Goal: Task Accomplishment & Management: Manage account settings

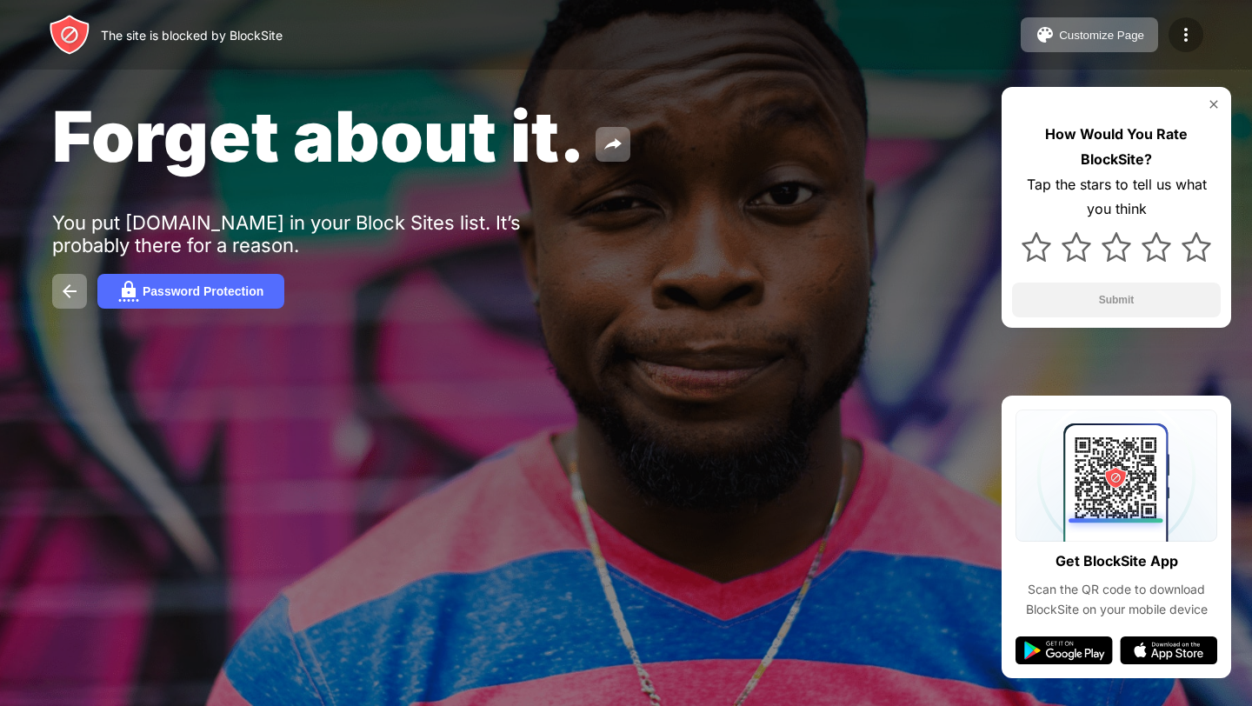
click at [1172, 41] on div at bounding box center [1185, 34] width 35 height 35
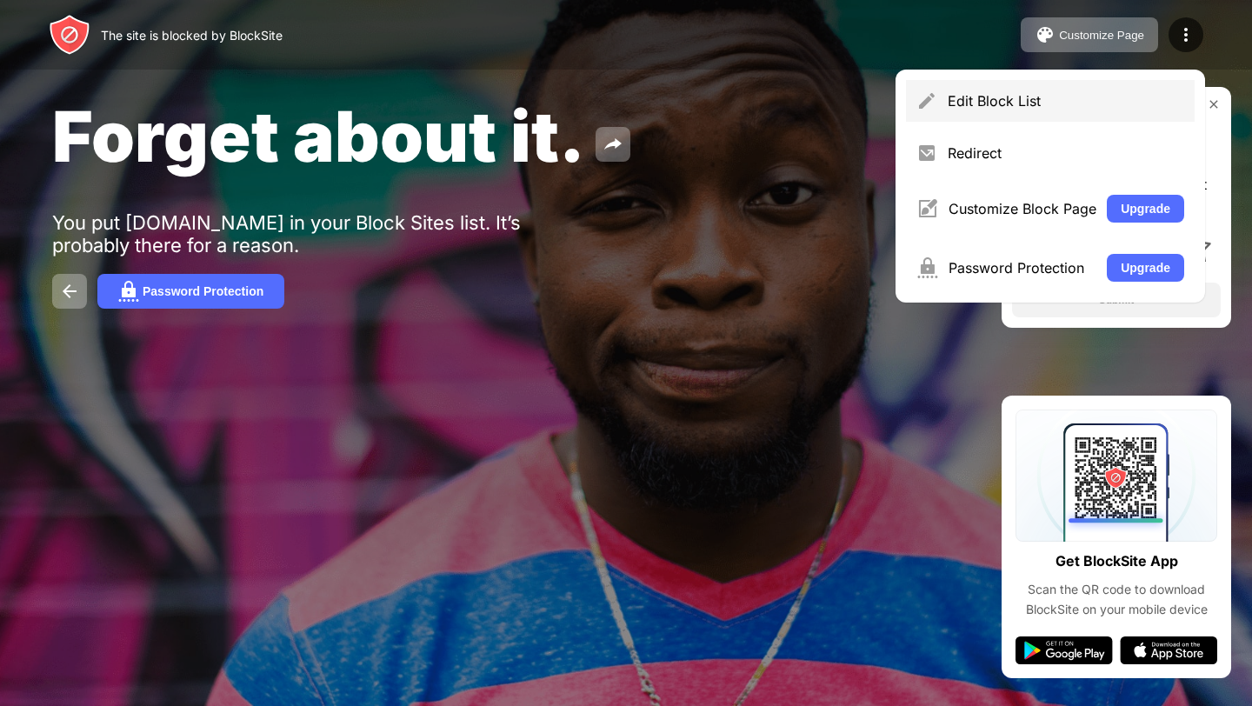
click at [988, 107] on div "Edit Block List" at bounding box center [1066, 100] width 236 height 17
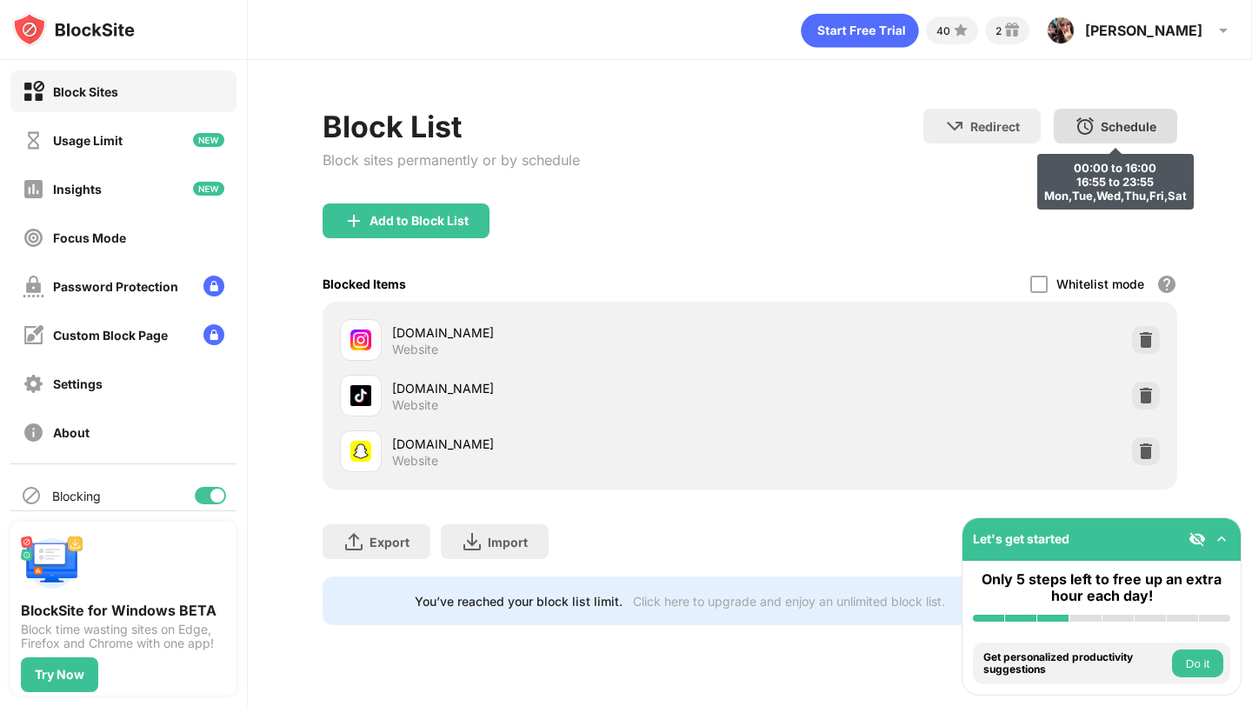
click at [1083, 119] on img at bounding box center [1085, 126] width 21 height 21
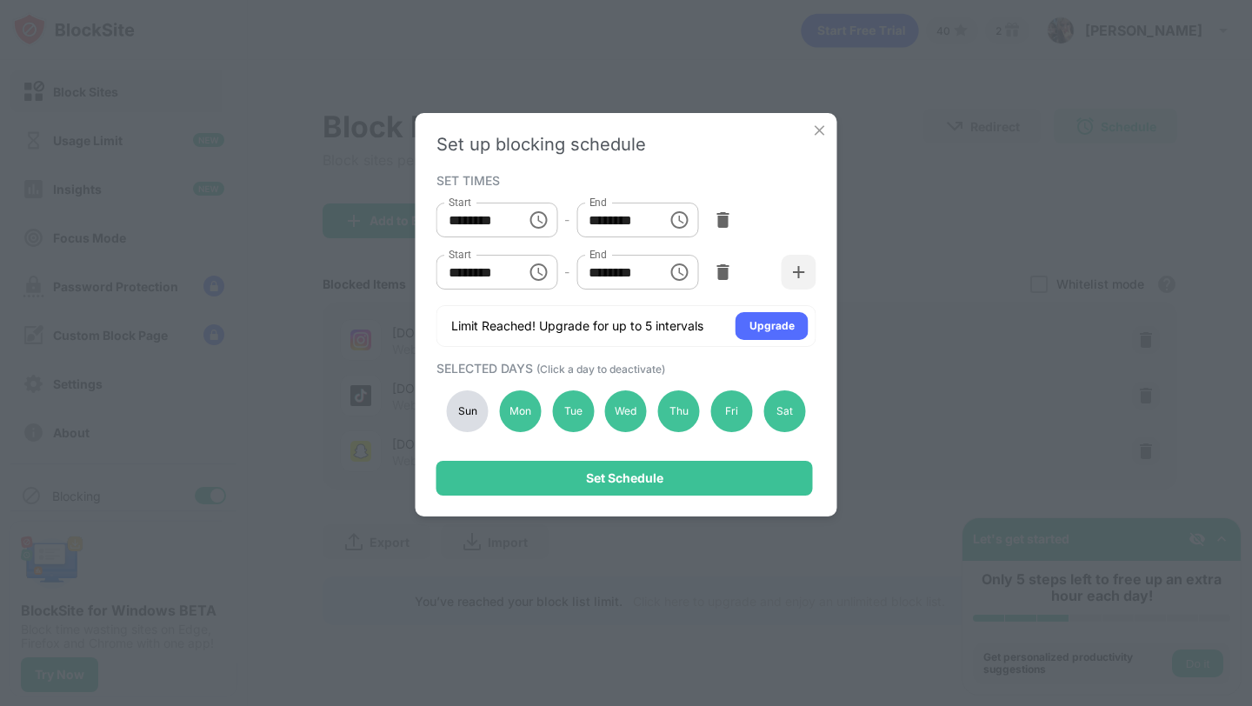
click at [458, 415] on div "Sun" at bounding box center [468, 411] width 42 height 42
click at [516, 415] on div "Mon" at bounding box center [520, 411] width 42 height 42
click at [560, 477] on div "Set Schedule" at bounding box center [624, 478] width 376 height 35
